Goal: Find specific page/section: Find specific page/section

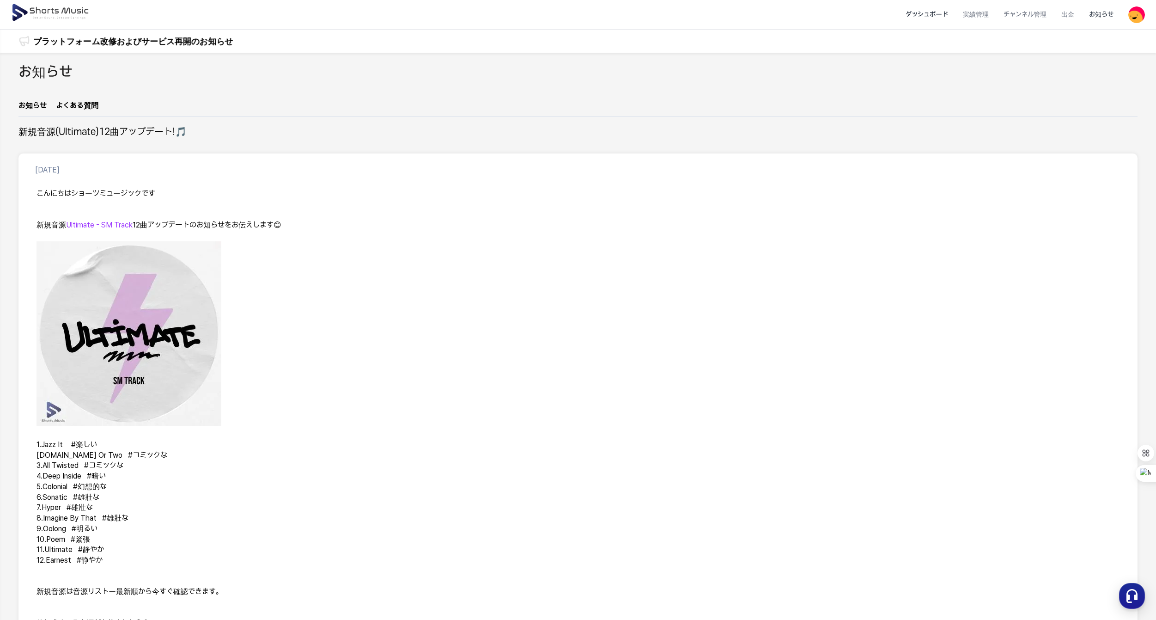
click at [933, 11] on li "ダッシュボード" at bounding box center [926, 14] width 57 height 24
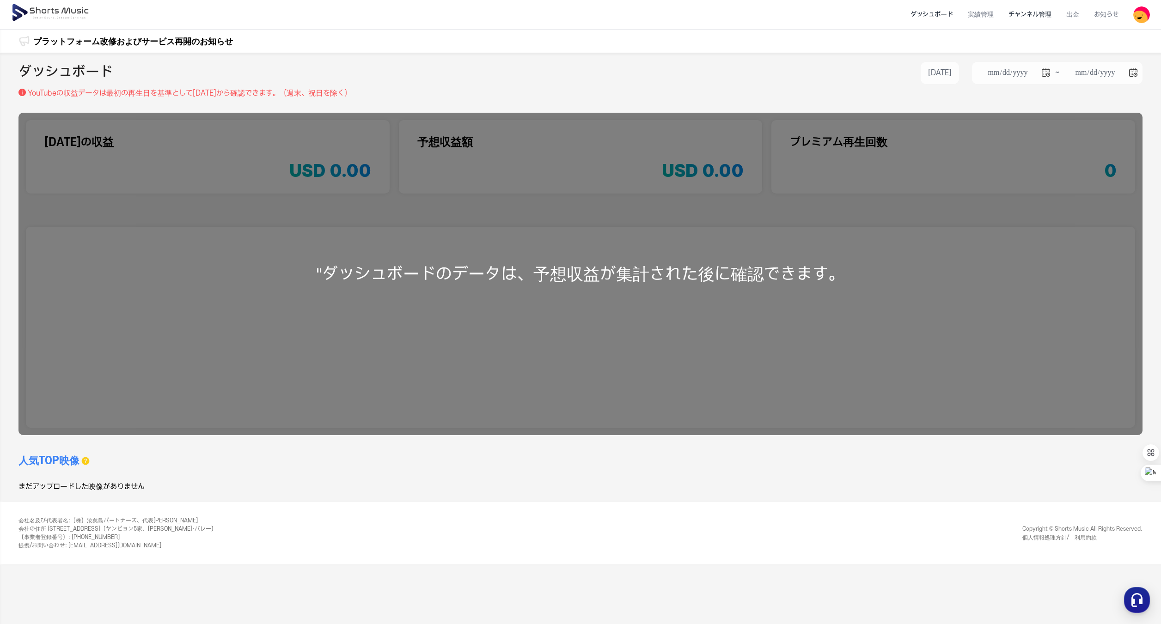
click at [1032, 11] on li "チャンネル管理" at bounding box center [1030, 14] width 58 height 24
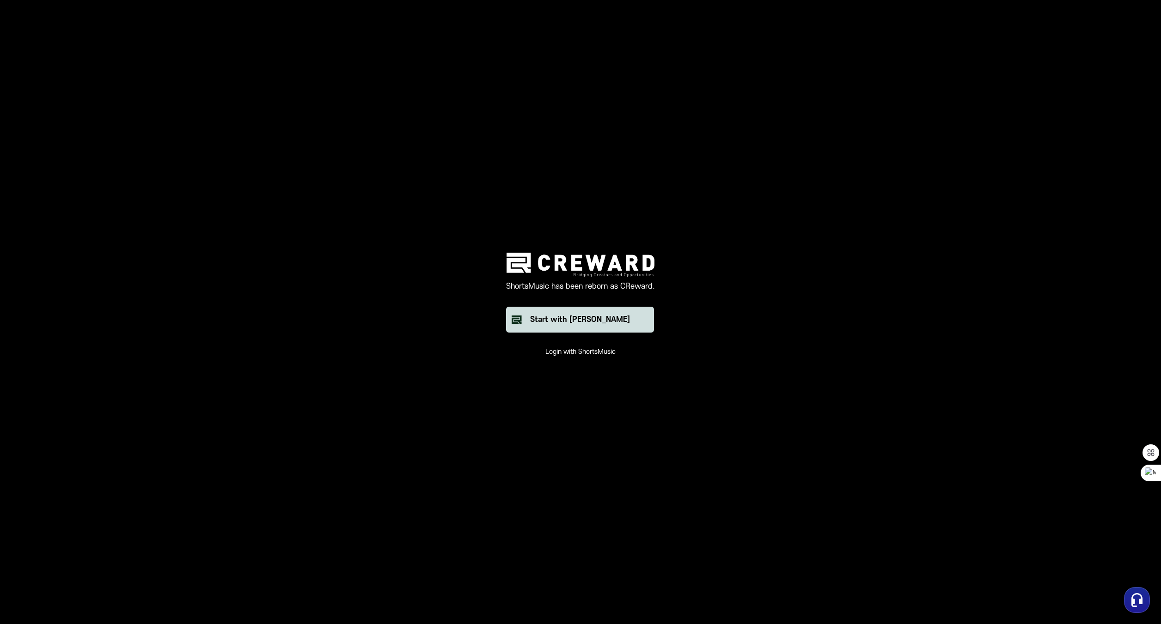
click at [631, 324] on button "Start with [PERSON_NAME]" at bounding box center [580, 320] width 148 height 26
